Goal: Transaction & Acquisition: Book appointment/travel/reservation

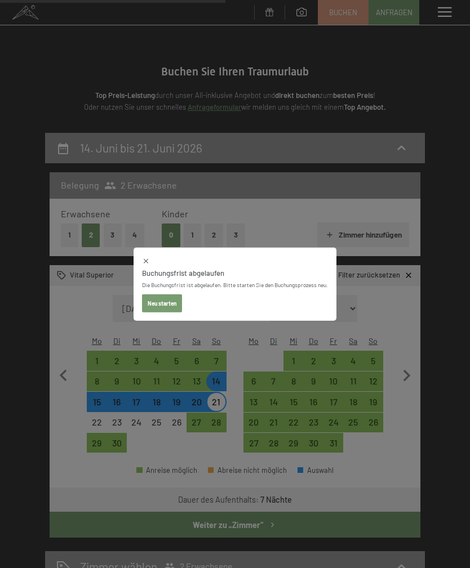
select select "[DATE]"
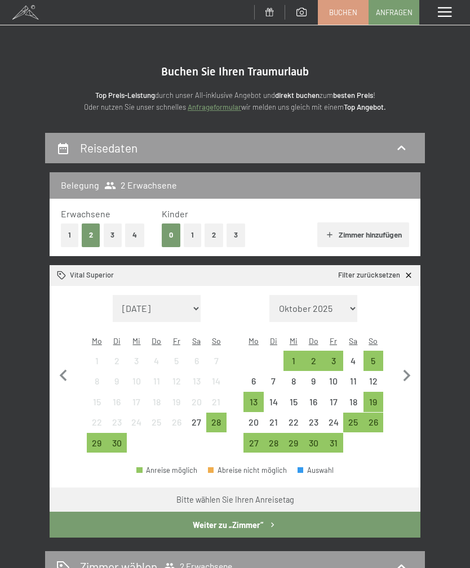
click at [412, 369] on icon "button" at bounding box center [407, 376] width 24 height 24
select select "2025-10-01"
select select "2025-11-01"
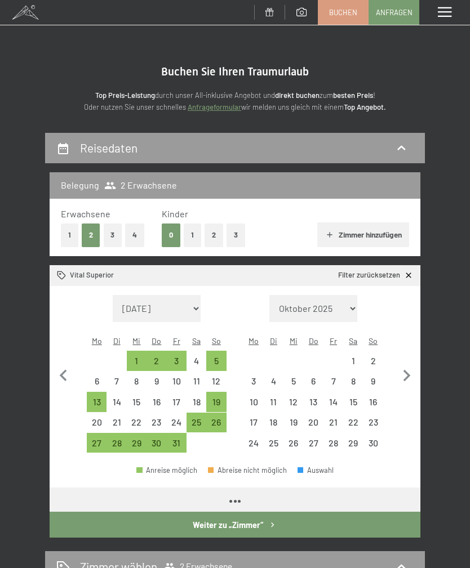
click at [400, 364] on icon "button" at bounding box center [407, 376] width 24 height 24
select select "[DATE]"
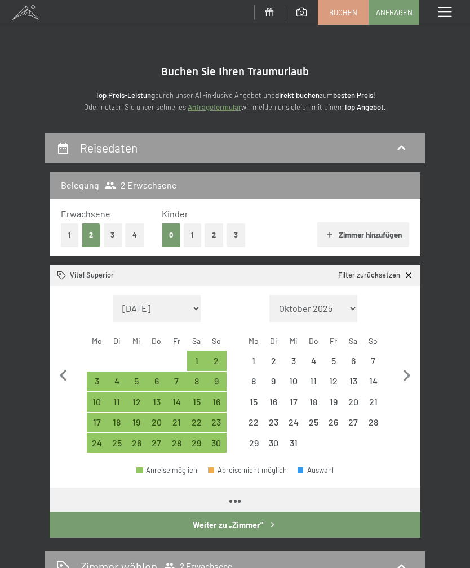
click at [399, 364] on icon "button" at bounding box center [407, 376] width 24 height 24
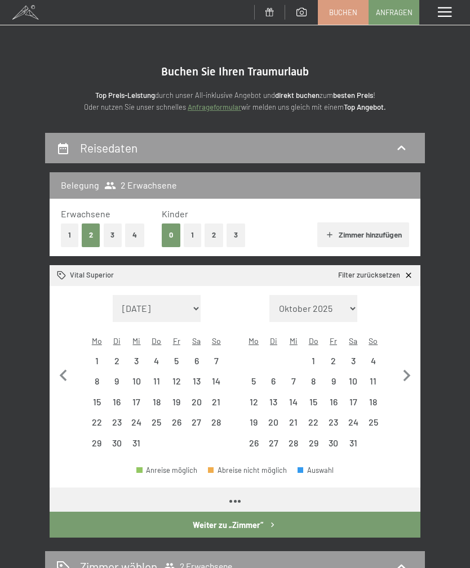
click at [407, 370] on icon "button" at bounding box center [406, 376] width 7 height 12
click at [406, 370] on icon "button" at bounding box center [406, 376] width 7 height 12
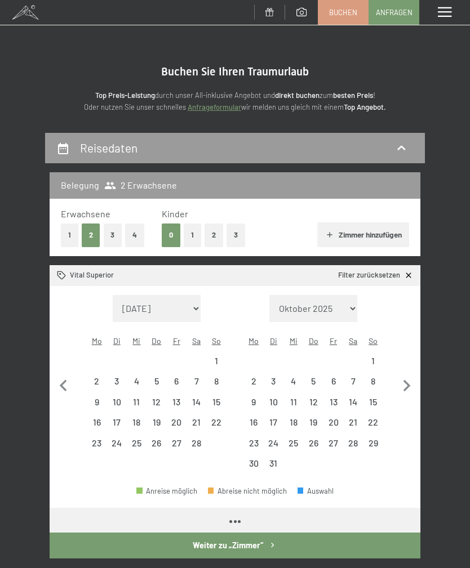
select select "[DATE]"
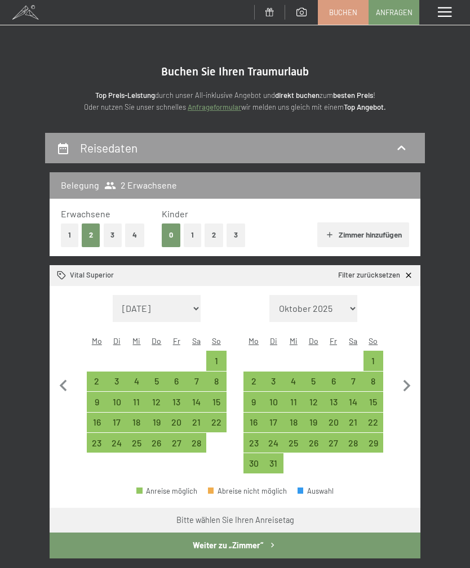
click at [408, 363] on button "button" at bounding box center [407, 384] width 24 height 179
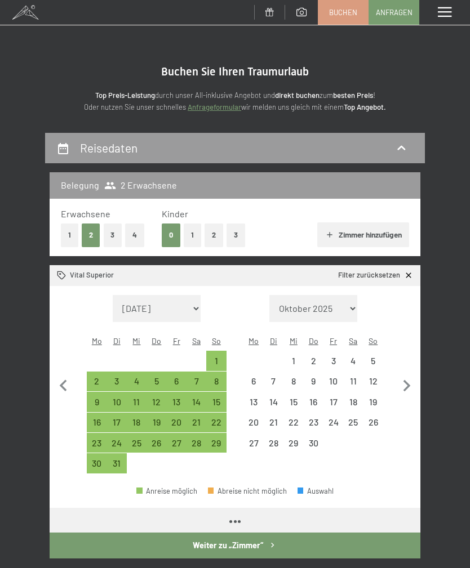
click at [407, 363] on button "button" at bounding box center [407, 384] width 24 height 179
click at [407, 380] on icon "button" at bounding box center [406, 386] width 7 height 12
select select "[DATE]"
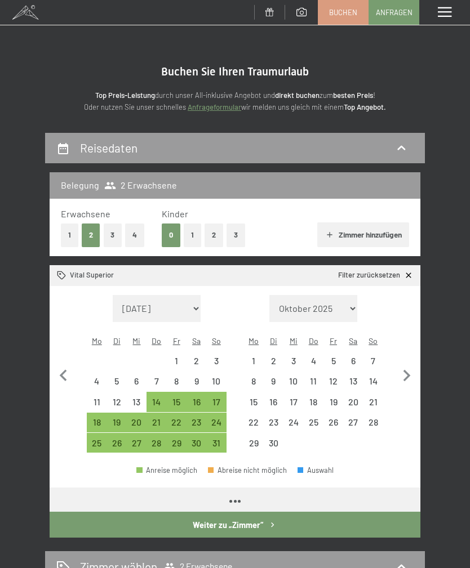
select select "[DATE]"
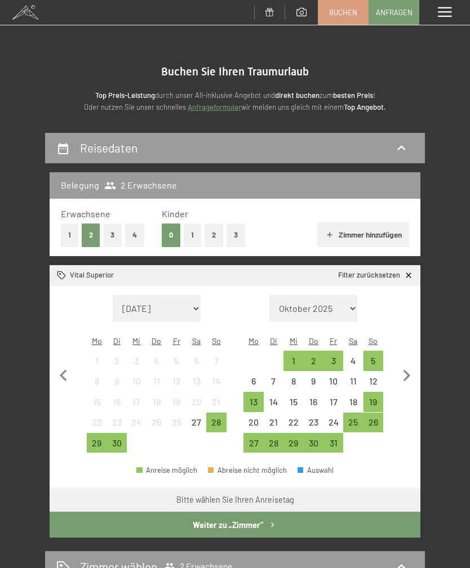
click at [411, 374] on icon "button" at bounding box center [407, 376] width 24 height 24
select select "[DATE]"
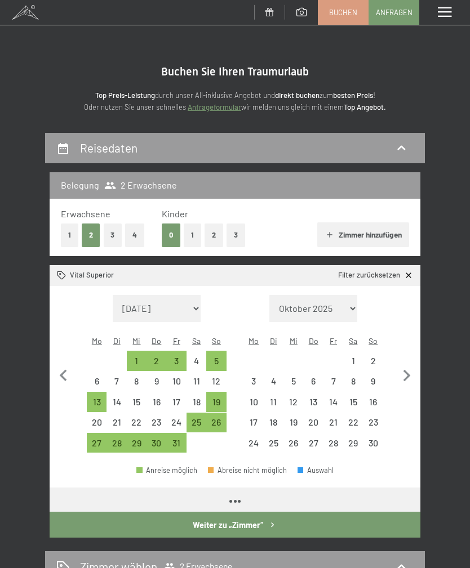
select select "[DATE]"
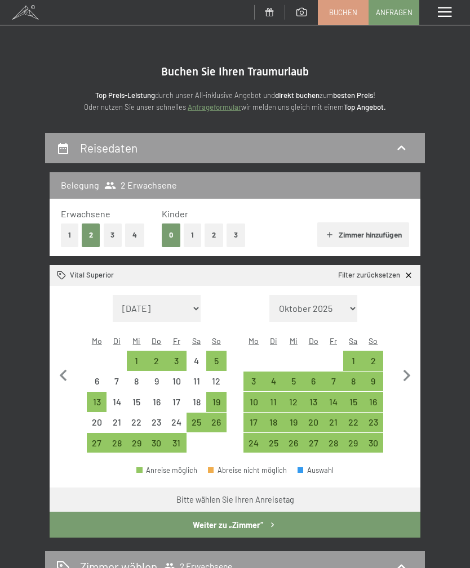
click at [404, 367] on icon "button" at bounding box center [407, 376] width 24 height 24
select select "[DATE]"
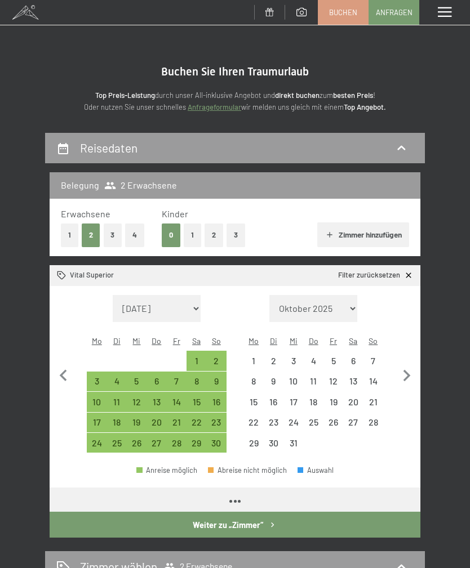
select select "[DATE]"
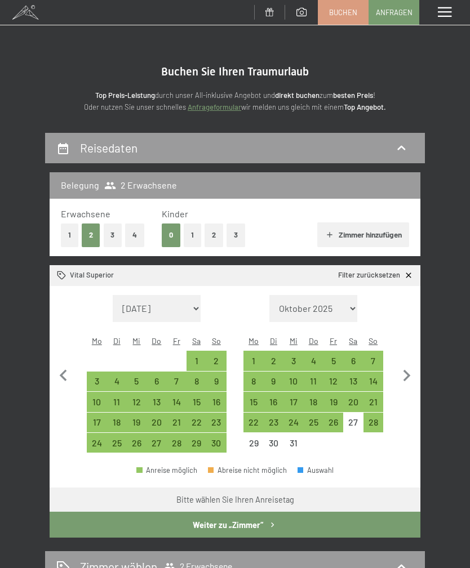
click at [403, 367] on icon "button" at bounding box center [407, 376] width 24 height 24
select select "[DATE]"
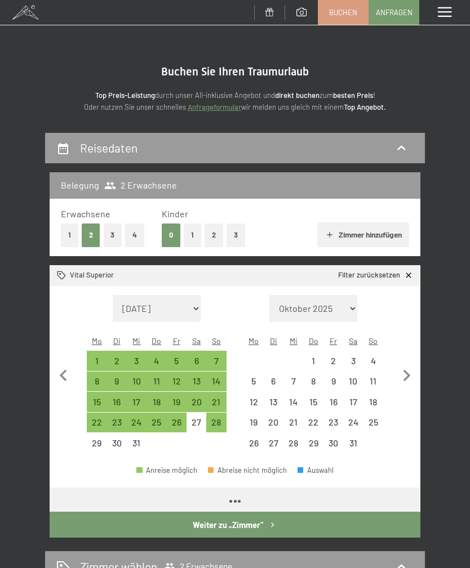
select select "[DATE]"
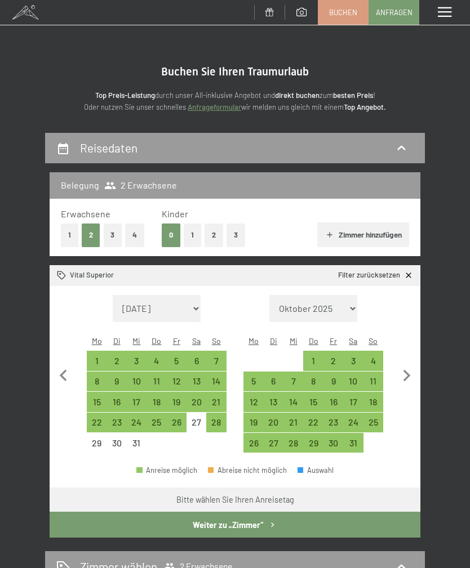
click at [400, 364] on icon "button" at bounding box center [407, 376] width 24 height 24
select select "[DATE]"
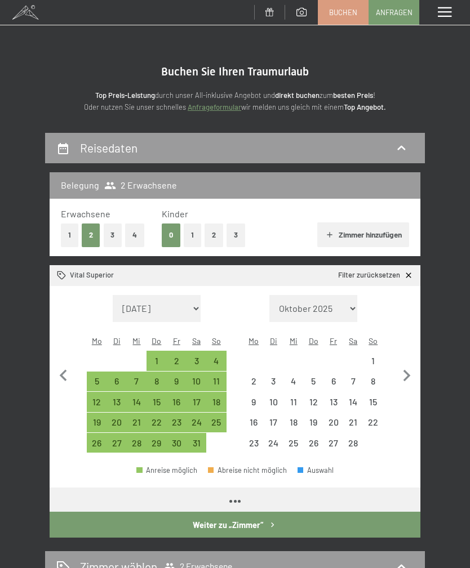
click at [399, 364] on icon "button" at bounding box center [407, 376] width 24 height 24
select select "[DATE]"
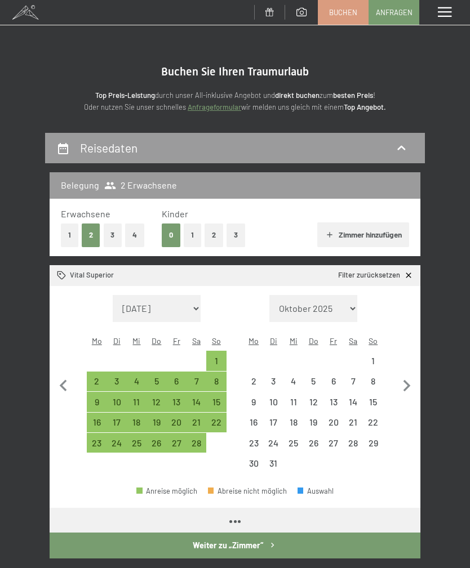
click at [403, 363] on button "button" at bounding box center [407, 384] width 24 height 179
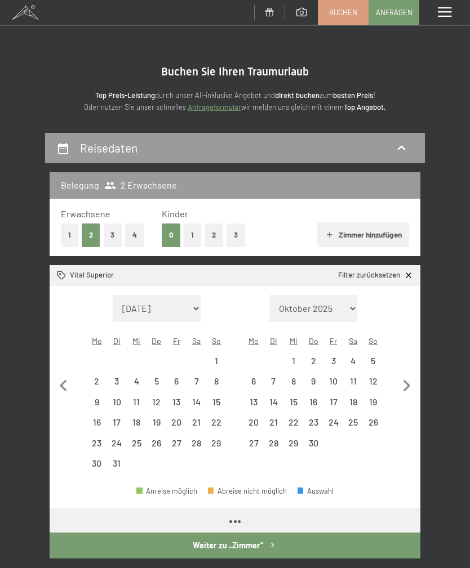
click at [400, 375] on icon "button" at bounding box center [407, 387] width 24 height 24
select select "[DATE]"
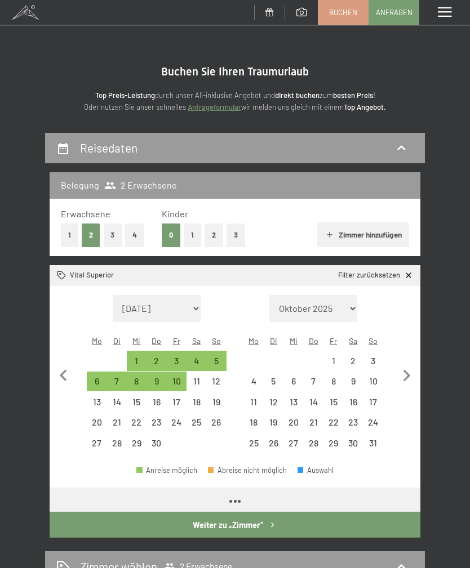
click at [399, 367] on icon "button" at bounding box center [407, 376] width 24 height 24
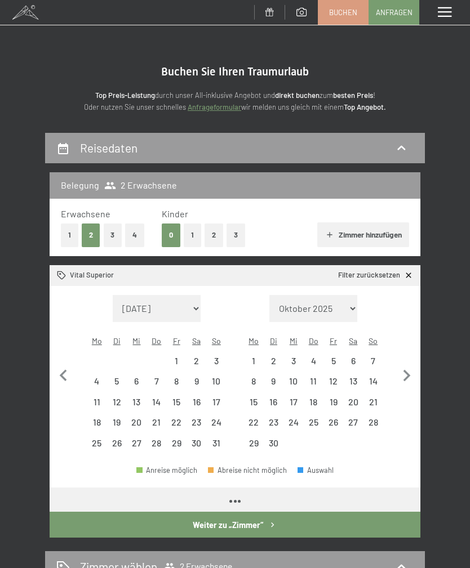
select select "[DATE]"
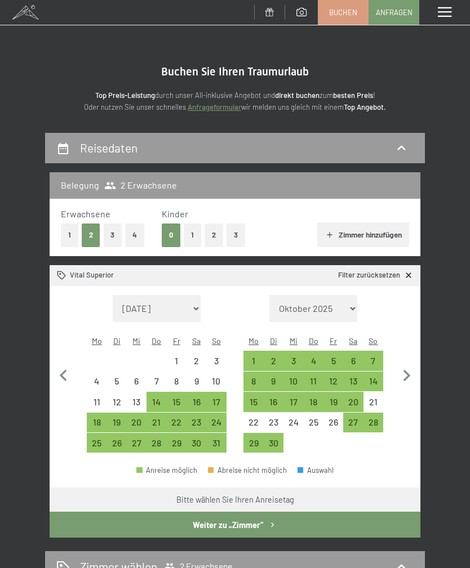
click at [371, 377] on div "14" at bounding box center [372, 385] width 17 height 17
select select "[DATE]"
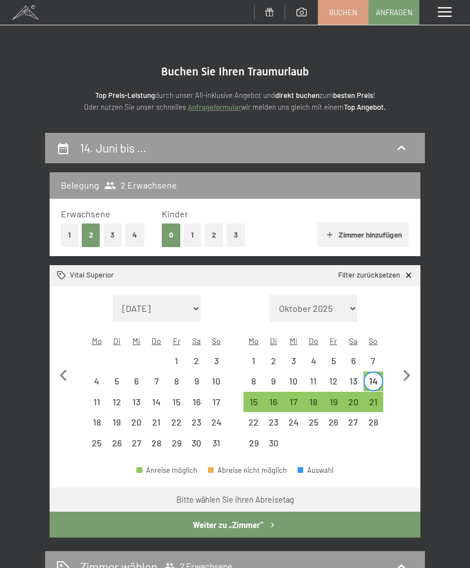
click at [373, 398] on div "21" at bounding box center [372, 406] width 17 height 17
select select "[DATE]"
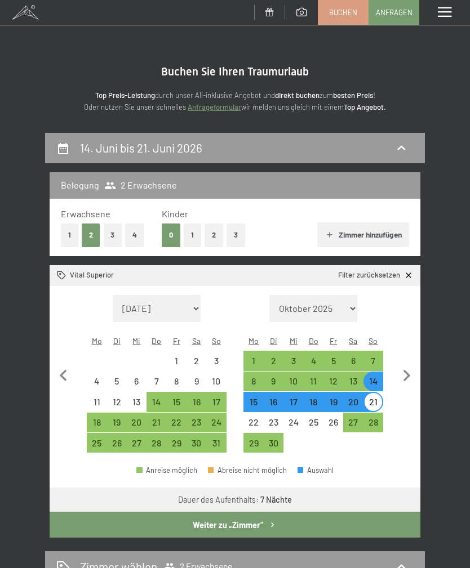
click at [322, 512] on button "Weiter zu „Zimmer“" at bounding box center [235, 525] width 371 height 26
select select "[DATE]"
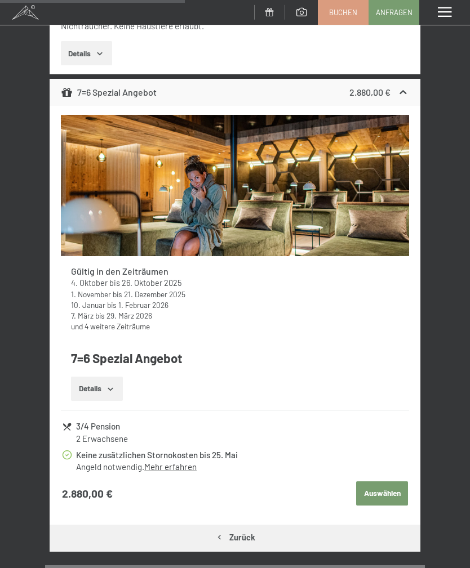
scroll to position [484, 0]
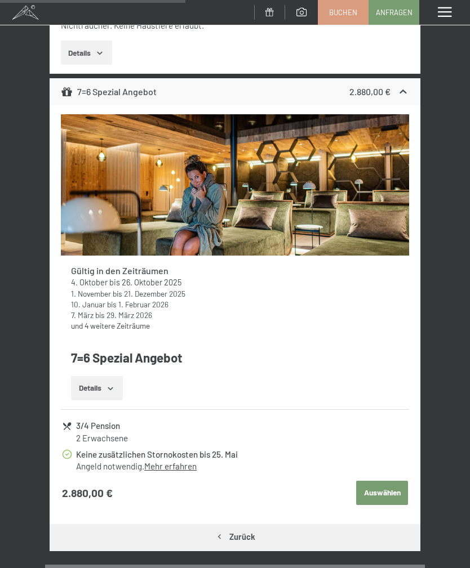
click at [162, 461] on link "Mehr erfahren" at bounding box center [170, 466] width 52 height 10
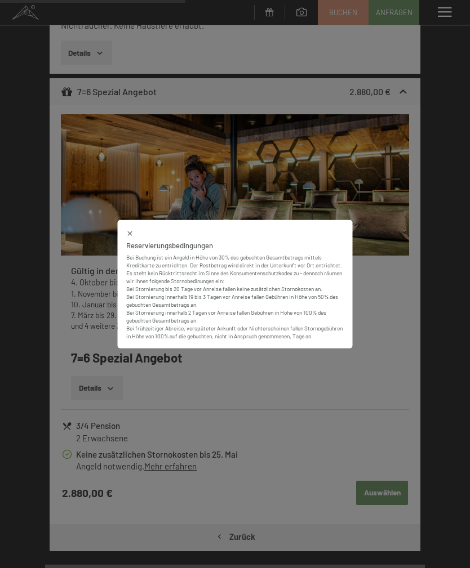
click at [118, 247] on div "Reservierungsbedingungen Bei Buchung ist ein Angeld in Höhe von 30% des gebucht…" at bounding box center [235, 284] width 235 height 129
click at [133, 237] on icon at bounding box center [130, 233] width 8 height 8
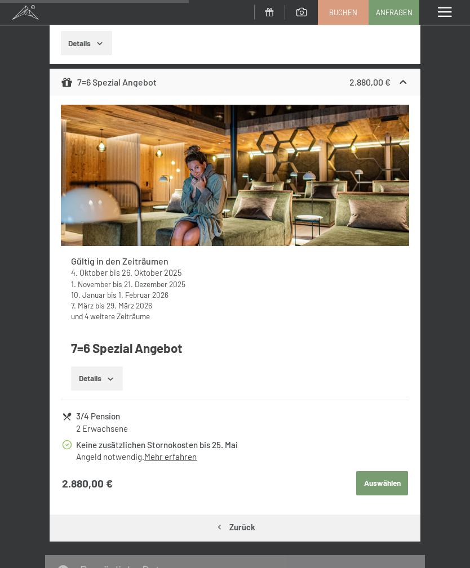
scroll to position [494, 0]
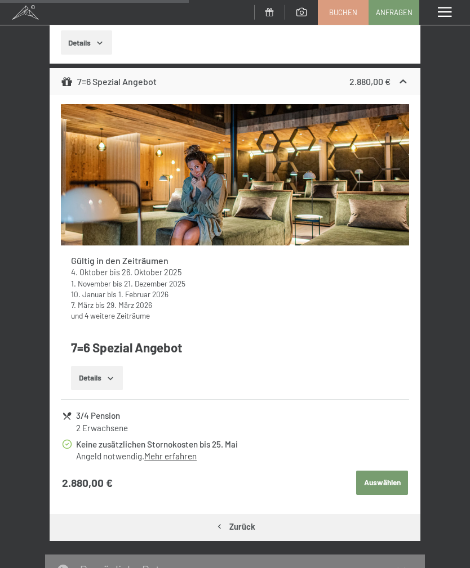
click at [115, 316] on link "und 4 weitere Zeiträume" at bounding box center [110, 316] width 79 height 10
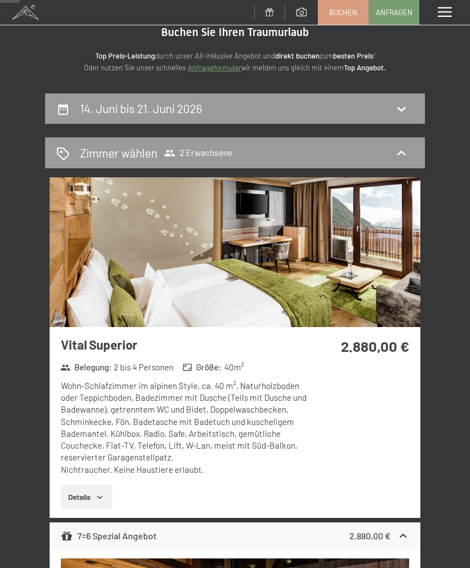
scroll to position [0, 0]
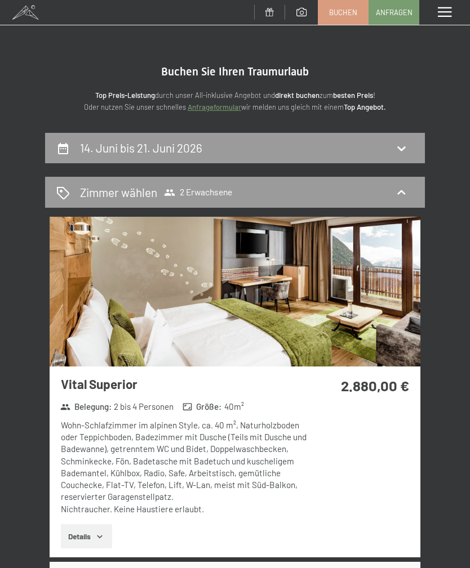
click at [93, 151] on h2 "14. Juni bis 21. Juni 2026" at bounding box center [141, 148] width 122 height 14
select select "[DATE]"
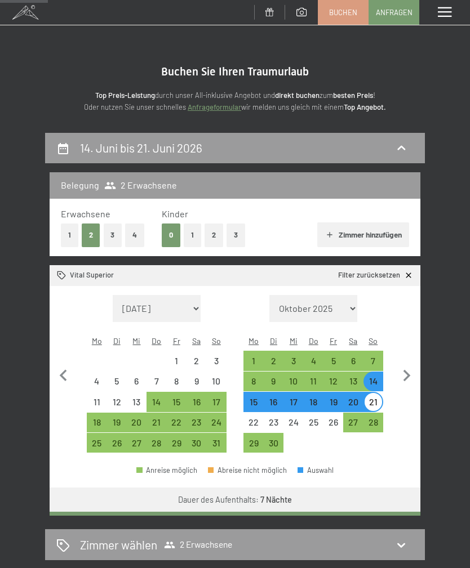
scroll to position [132, 0]
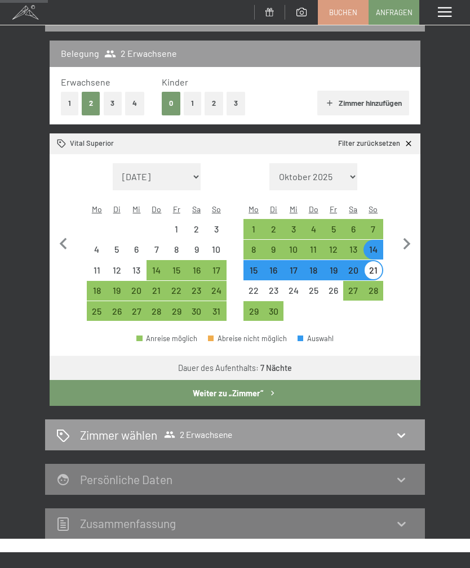
click at [373, 286] on div "28" at bounding box center [372, 294] width 17 height 17
select select "[DATE]"
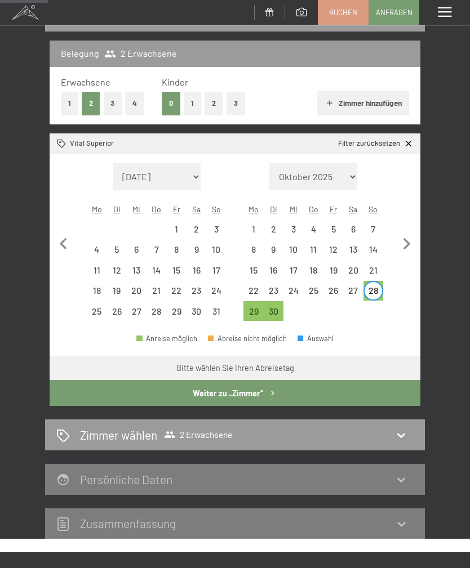
click at [331, 266] on div "19" at bounding box center [332, 274] width 17 height 17
select select "[DATE]"
click at [374, 286] on div "28" at bounding box center [372, 294] width 17 height 17
select select "[DATE]"
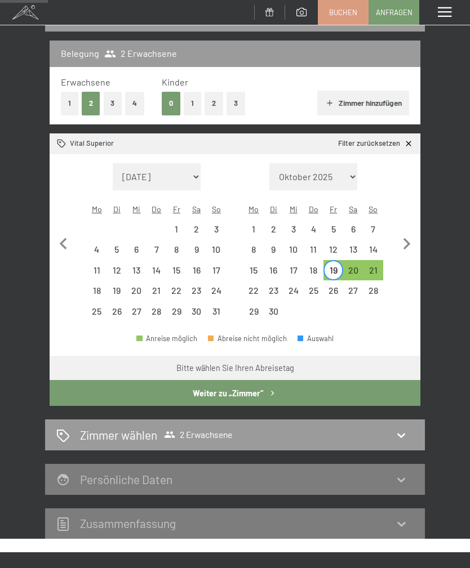
select select "[DATE]"
